Goal: Task Accomplishment & Management: Complete application form

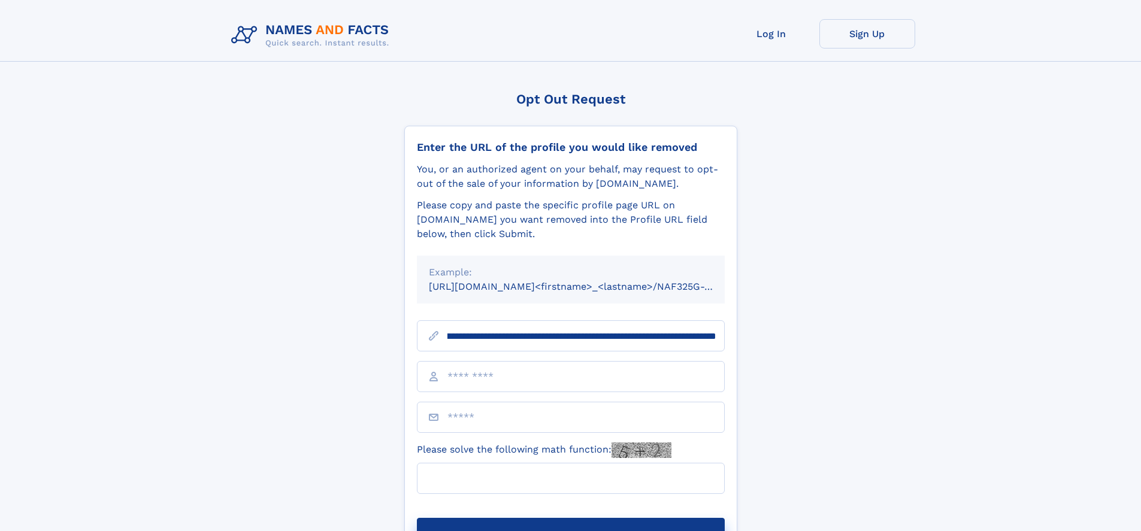
scroll to position [0, 132]
type input "**********"
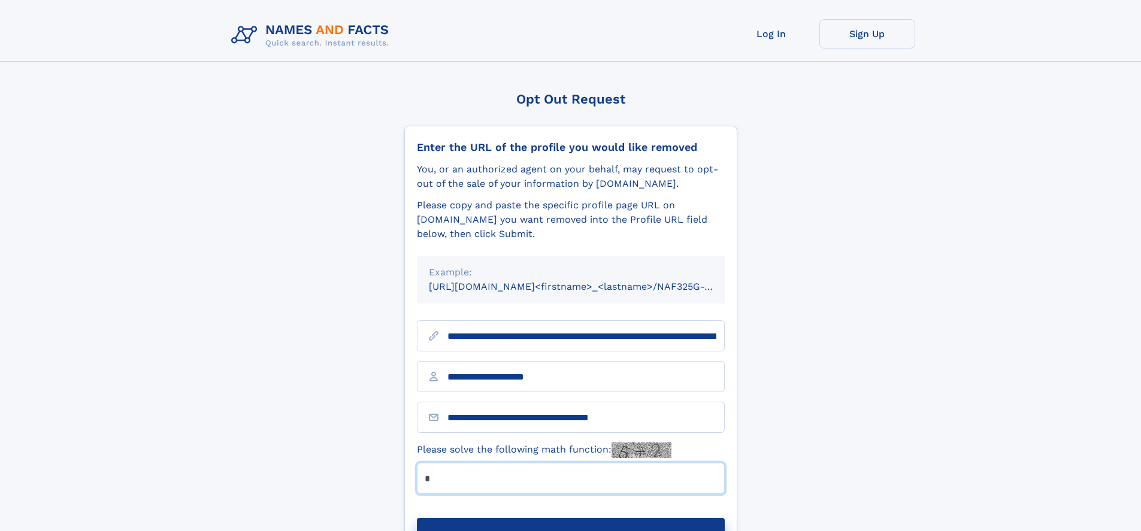
type input "*"
click at [570, 518] on button "Submit Opt Out Request" at bounding box center [571, 537] width 308 height 38
